Goal: Find specific page/section: Find specific page/section

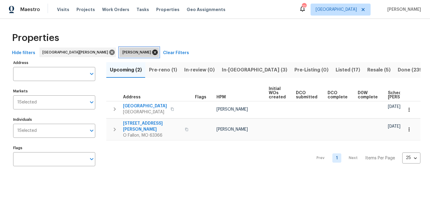
click at [152, 51] on icon at bounding box center [154, 52] width 5 height 5
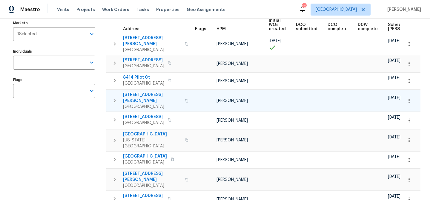
scroll to position [68, 0]
